Goal: Complete application form

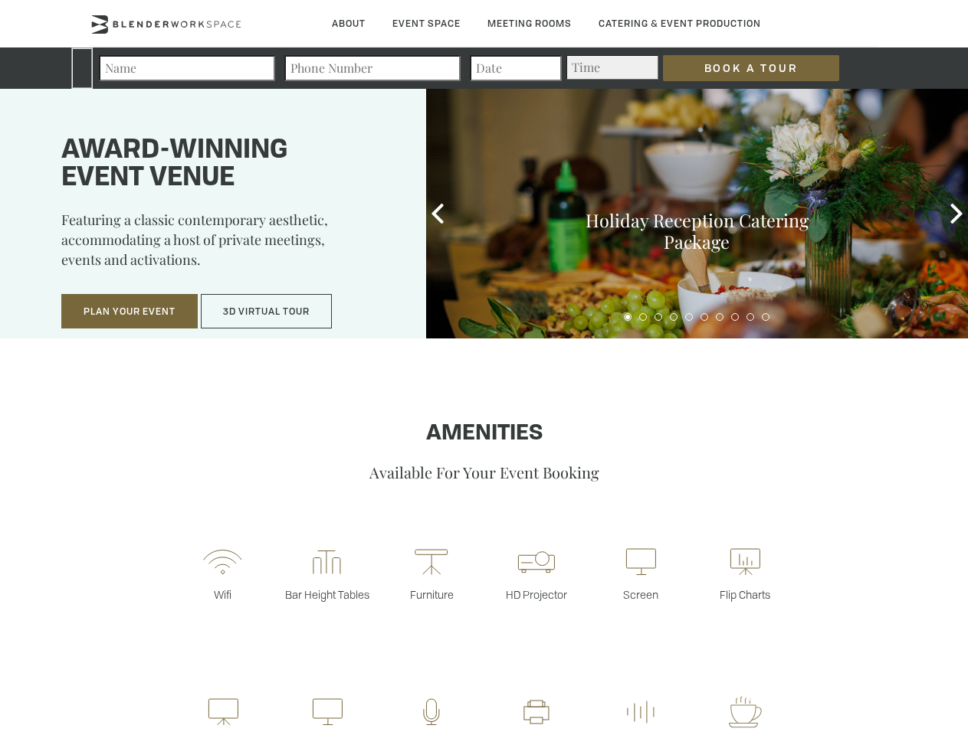
click at [739, 68] on input "Book a Tour" at bounding box center [751, 68] width 176 height 26
click at [129, 312] on button "Plan Your Event" at bounding box center [129, 311] width 136 height 35
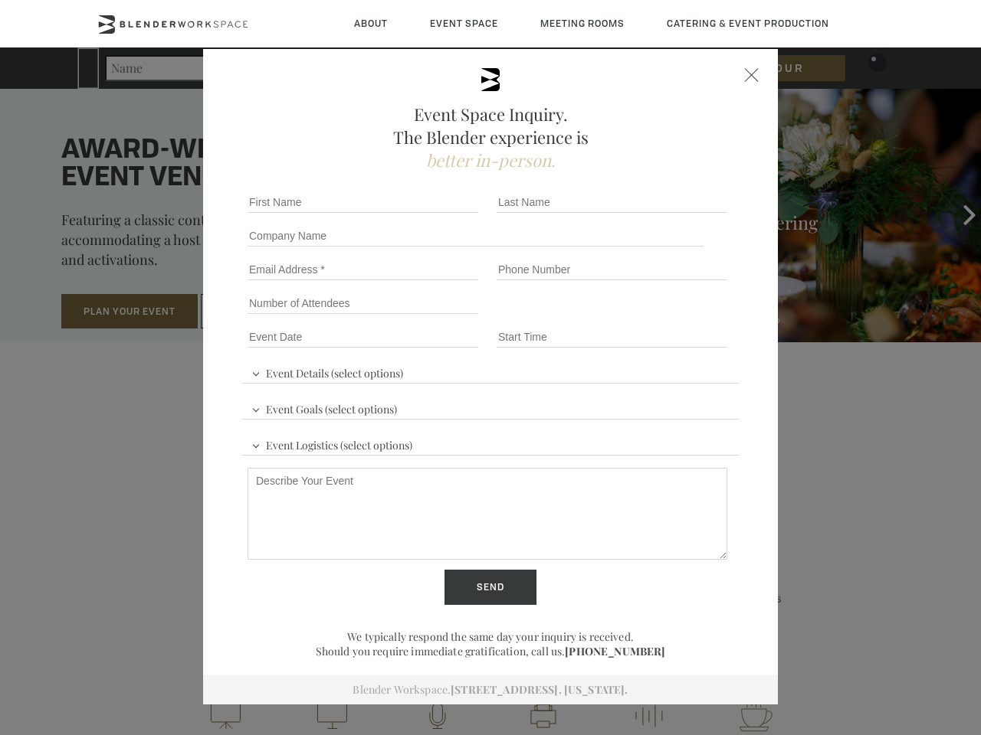
click at [267, 312] on input "Number of Attendees" at bounding box center [362, 303] width 231 height 21
click at [437, 214] on div "First name *" at bounding box center [365, 202] width 249 height 34
click at [956, 214] on div "Event Space Inquiry. The Blender experience is better in-person. Event Details …" at bounding box center [490, 367] width 981 height 735
click at [627, 317] on fieldset "Number of Attendees Budget Range" at bounding box center [490, 304] width 498 height 34
click at [643, 317] on fieldset "Number of Attendees Budget Range" at bounding box center [490, 304] width 498 height 34
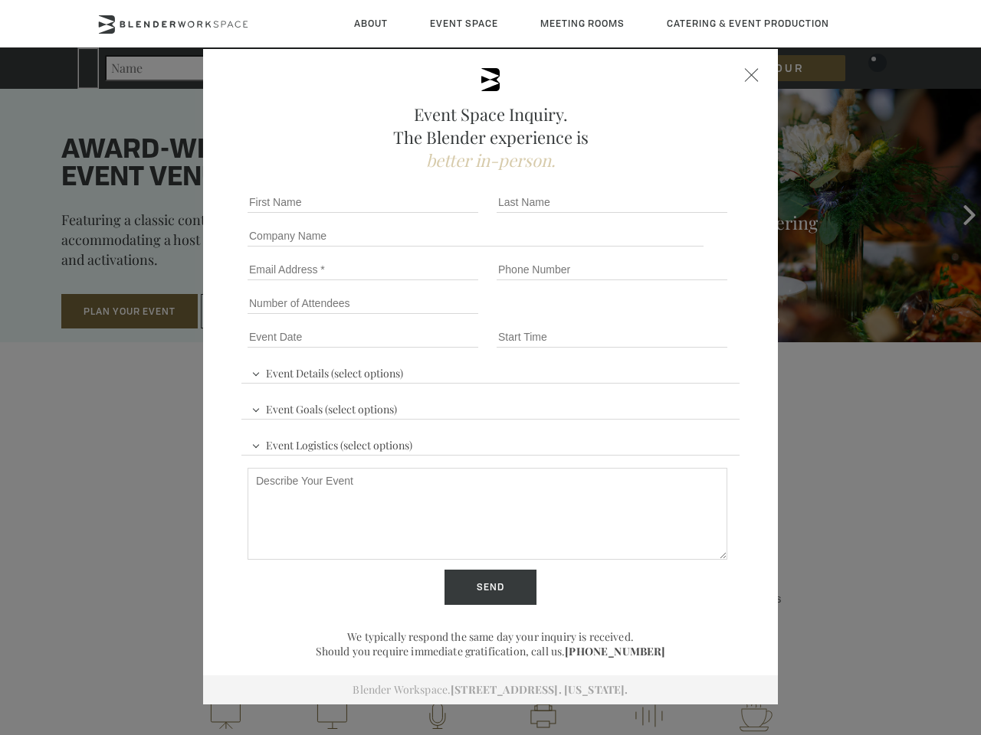
click at [658, 317] on fieldset "Number of Attendees Budget Range" at bounding box center [490, 304] width 498 height 34
click at [673, 317] on fieldset "Number of Attendees Budget Range" at bounding box center [490, 304] width 498 height 34
click at [689, 317] on fieldset "Number of Attendees Budget Range" at bounding box center [490, 304] width 498 height 34
